Goal: Transaction & Acquisition: Purchase product/service

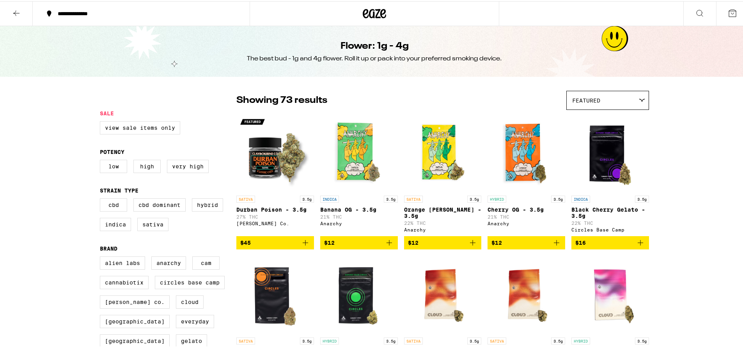
click at [371, 11] on icon at bounding box center [375, 12] width 12 height 9
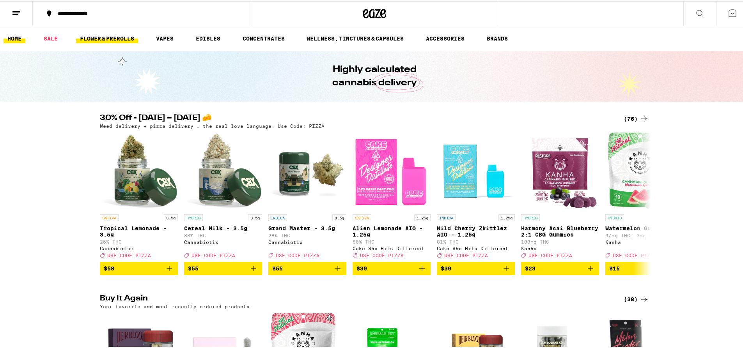
click at [95, 42] on link "FLOWER & PREROLLS" at bounding box center [107, 37] width 62 height 9
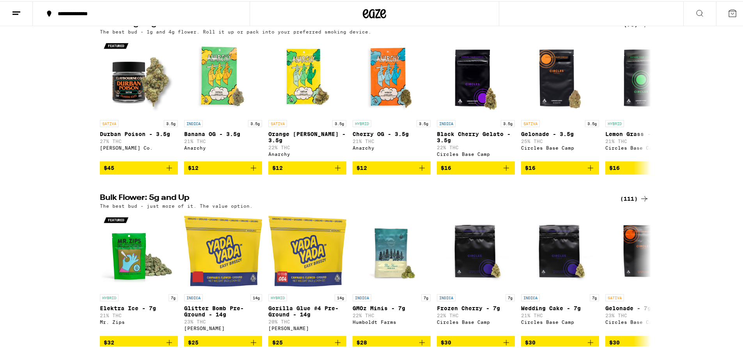
scroll to position [162, 0]
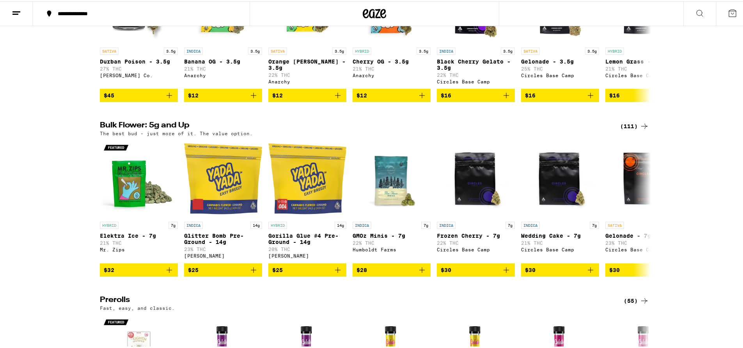
click at [630, 130] on div "(111)" at bounding box center [634, 125] width 29 height 9
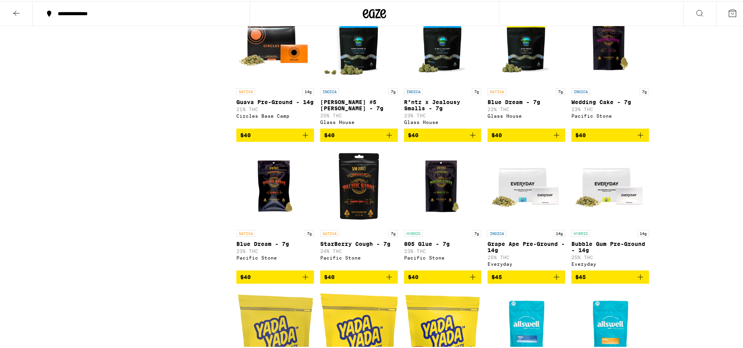
scroll to position [715, 0]
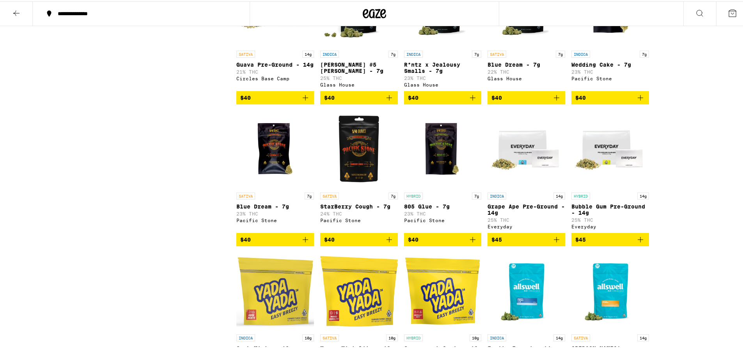
click at [514, 180] on img "Open page for Grape Ape Pre-Ground - 14g from Everyday" at bounding box center [527, 149] width 78 height 78
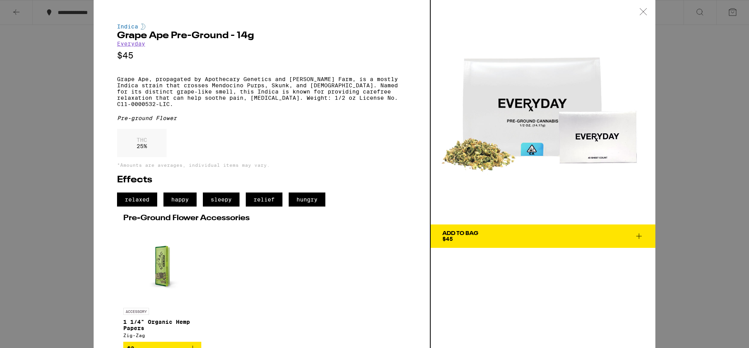
click at [669, 142] on div "Indica Grape Ape Pre-Ground - 14g Everyday $45 Grape Ape, propagated by Apothec…" at bounding box center [374, 174] width 749 height 348
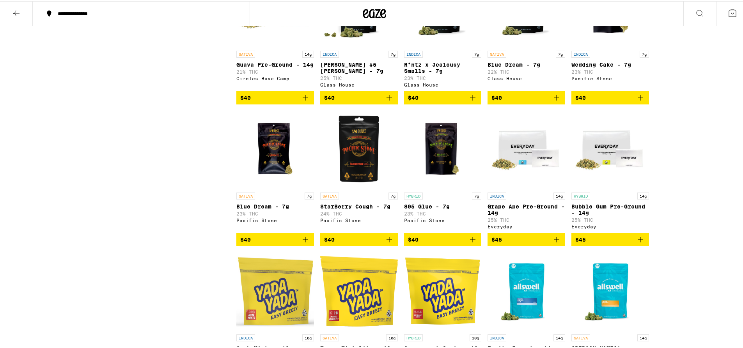
click at [624, 177] on img "Open page for Bubble Gum Pre-Ground - 14g from Everyday" at bounding box center [610, 149] width 78 height 78
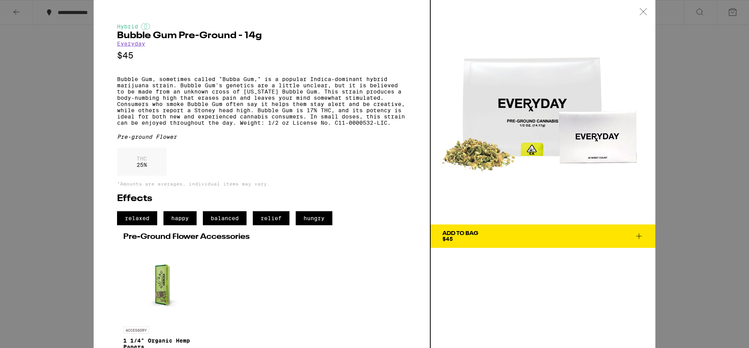
click at [689, 106] on div "Hybrid Bubble Gum Pre-Ground - 14g Everyday $45 Bubble Gum, sometimes called "B…" at bounding box center [374, 174] width 749 height 348
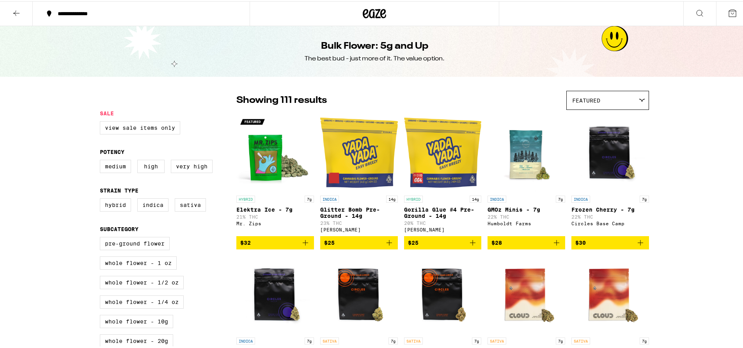
click at [20, 11] on icon at bounding box center [16, 11] width 9 height 9
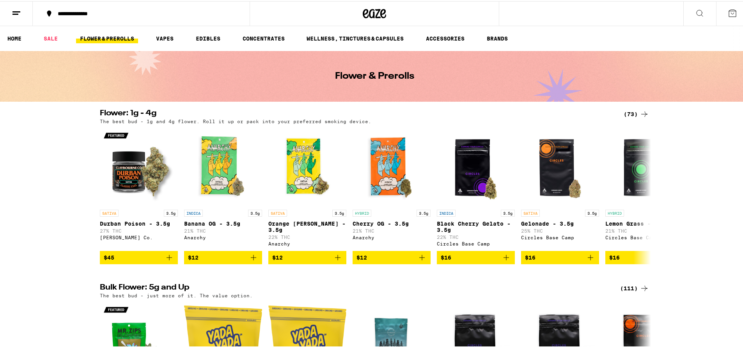
click at [628, 108] on div "(73)" at bounding box center [636, 112] width 25 height 9
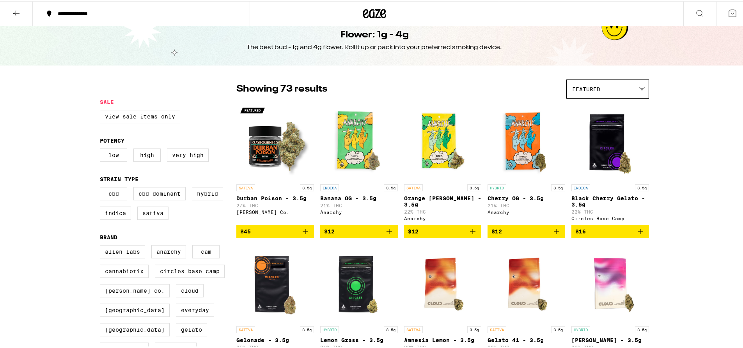
scroll to position [81, 0]
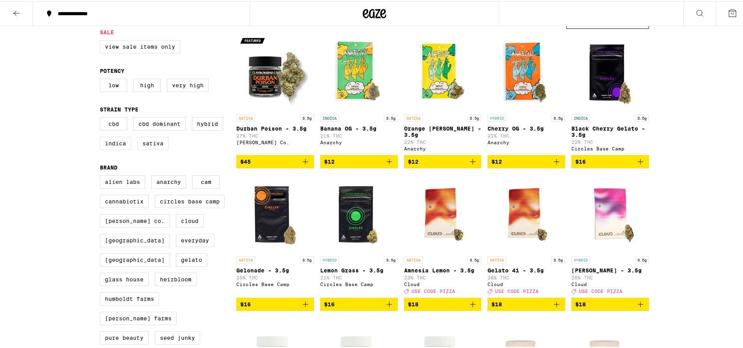
click at [273, 76] on img "Open page for Durban Poison - 3.5g from Claybourne Co." at bounding box center [275, 71] width 78 height 78
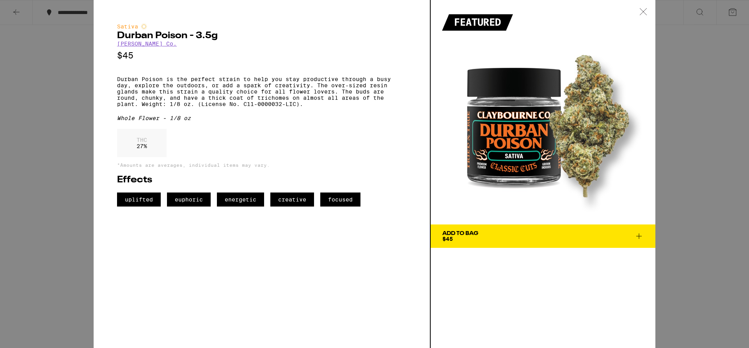
click at [701, 123] on div "Sativa Durban Poison - 3.5g [PERSON_NAME] Co. $45 Durban Poison is the perfect …" at bounding box center [374, 174] width 749 height 348
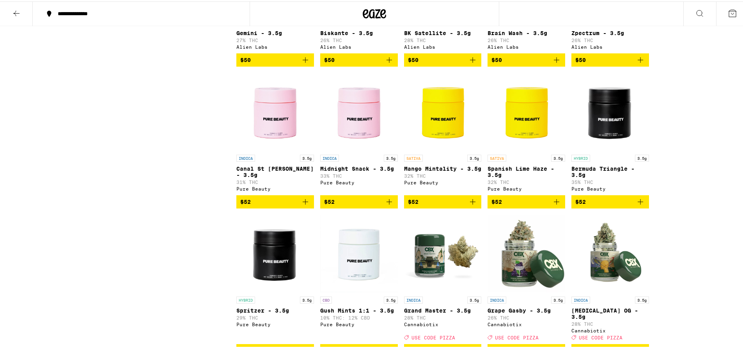
scroll to position [1406, 0]
